Goal: Information Seeking & Learning: Understand process/instructions

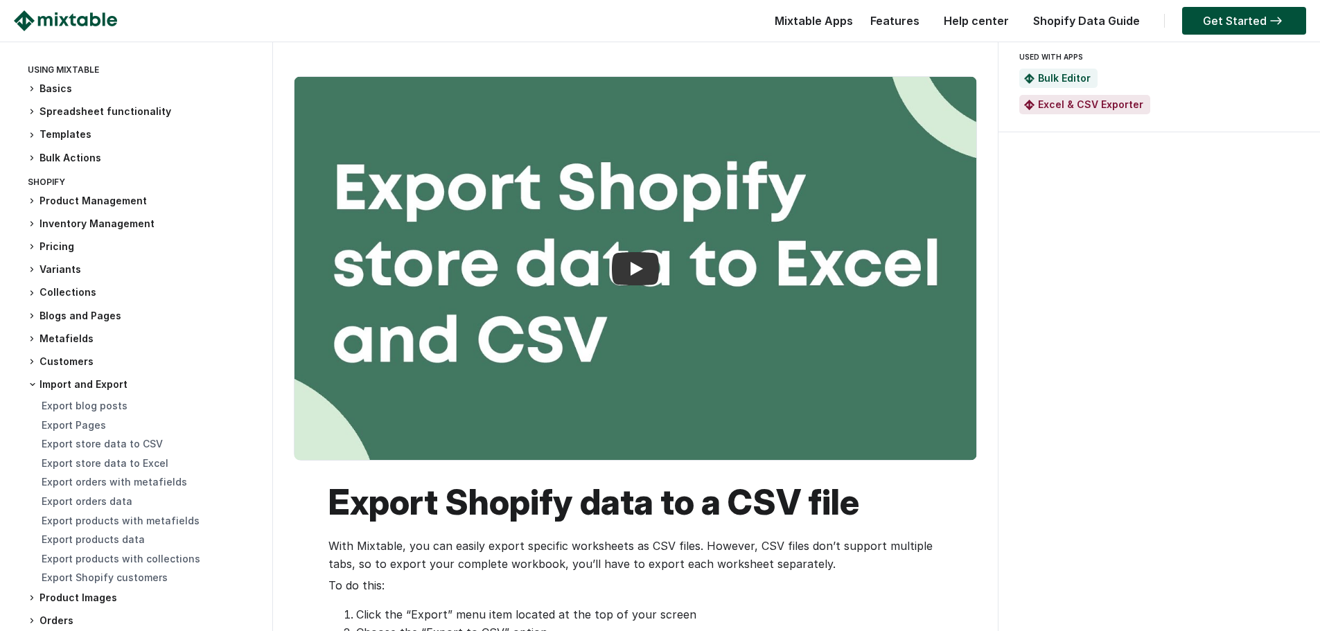
scroll to position [139, 0]
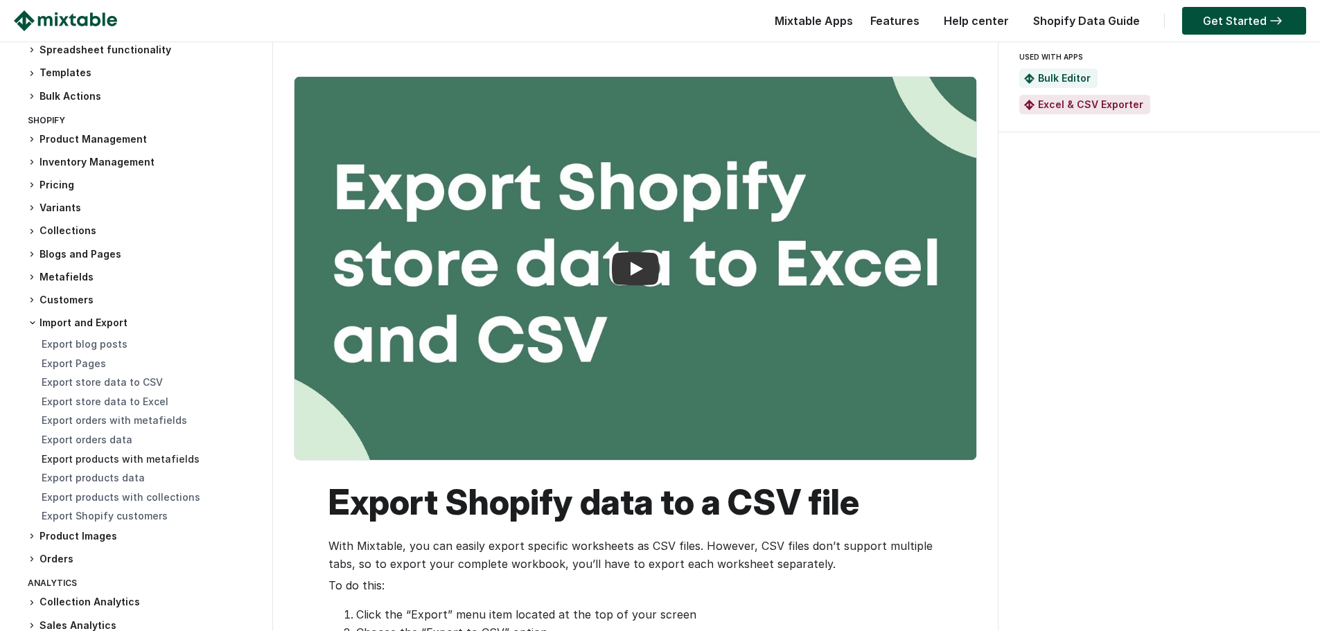
click at [123, 459] on link "Export products with metafields" at bounding box center [121, 459] width 158 height 12
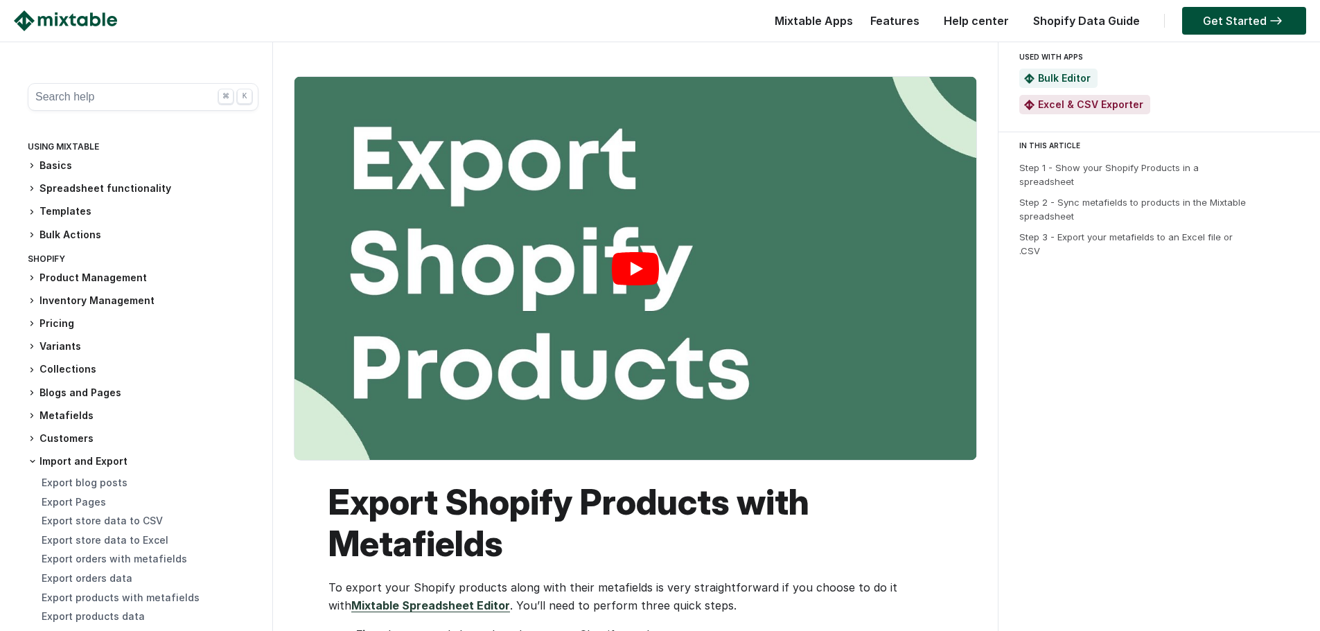
click at [641, 297] on link "Play" at bounding box center [635, 268] width 682 height 383
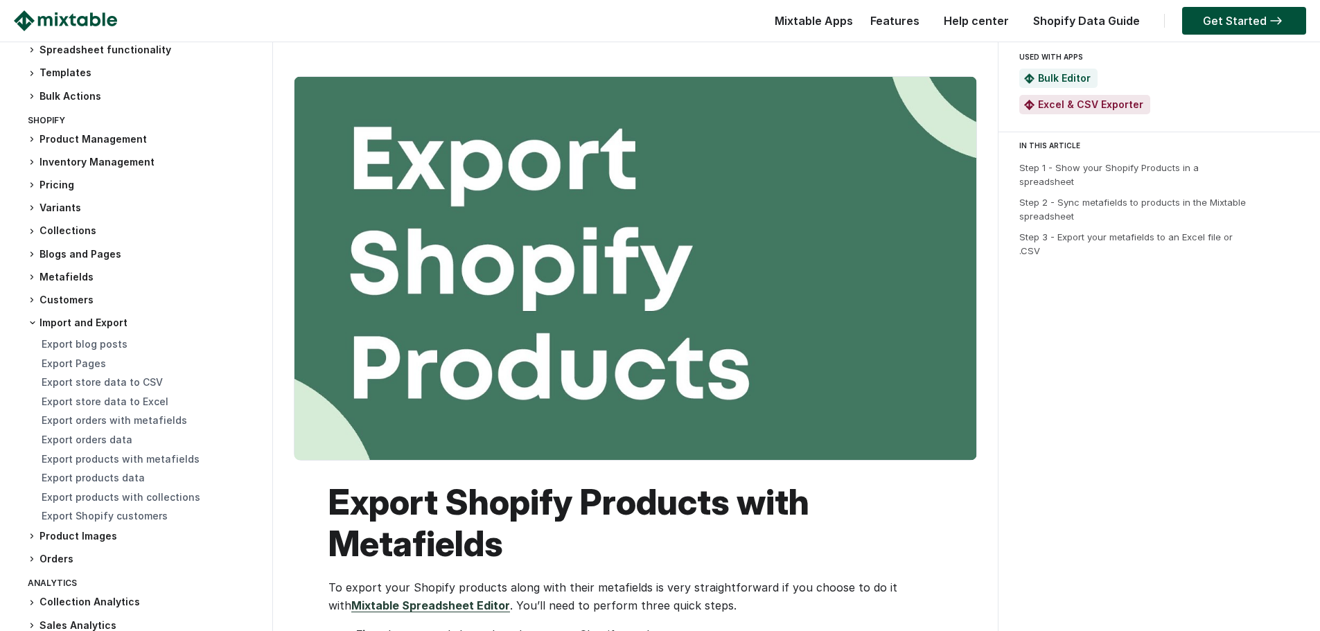
scroll to position [103, 0]
